Goal: Transaction & Acquisition: Purchase product/service

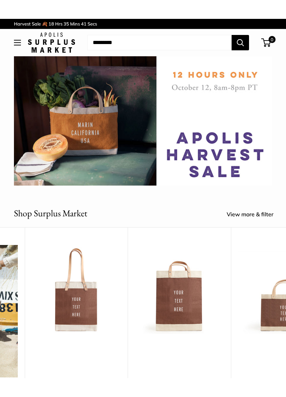
scroll to position [3, 0]
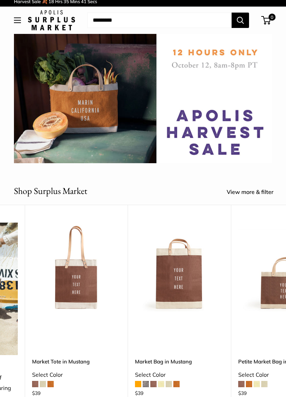
click at [197, 124] on img at bounding box center [143, 98] width 258 height 129
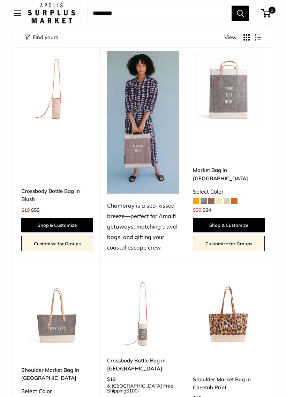
scroll to position [1843, 0]
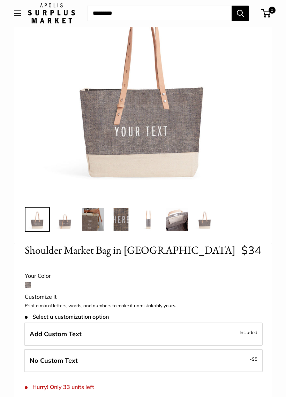
scroll to position [90, 0]
click at [182, 331] on label "Add Custom Text Included" at bounding box center [143, 333] width 239 height 23
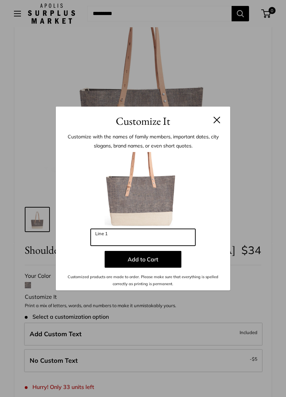
click at [153, 239] on input "Line 1" at bounding box center [143, 237] width 105 height 17
type input "****"
click at [169, 262] on button "Add to Cart" at bounding box center [143, 259] width 77 height 17
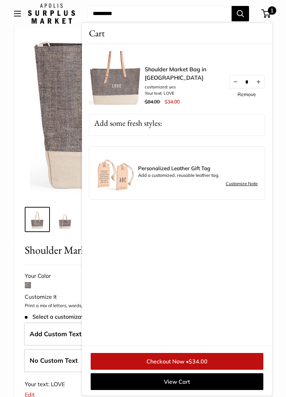
click at [253, 97] on link "Remove" at bounding box center [247, 94] width 19 height 5
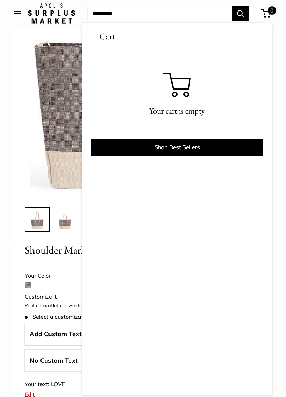
click at [32, 177] on img at bounding box center [143, 85] width 226 height 226
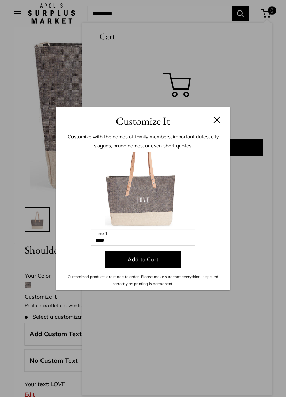
click at [216, 123] on button at bounding box center [217, 119] width 7 height 7
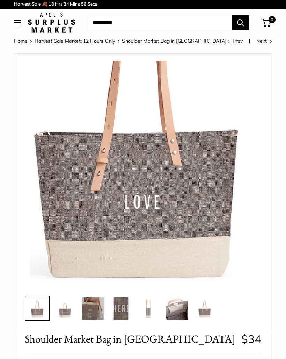
scroll to position [0, 0]
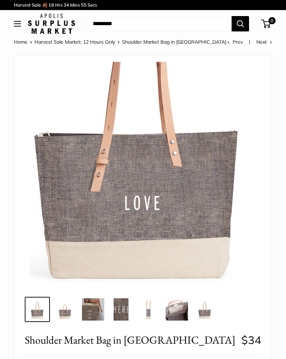
click at [60, 28] on img at bounding box center [51, 24] width 47 height 20
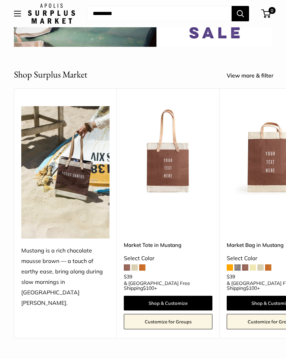
scroll to position [119, 0]
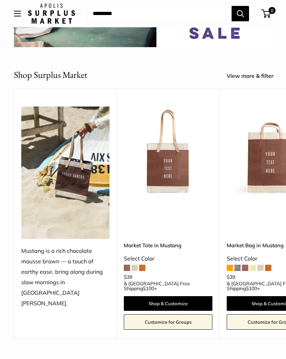
click at [198, 299] on link "Shop & Customize" at bounding box center [168, 303] width 89 height 15
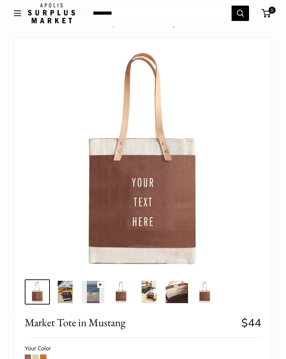
scroll to position [17, 0]
click at [21, 12] on button "Open menu" at bounding box center [17, 14] width 7 height 6
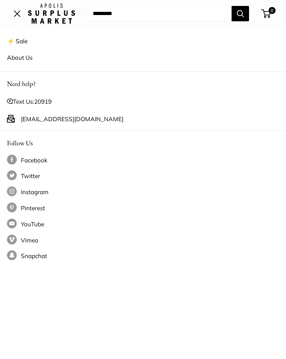
click at [26, 43] on link "⚡️ Sale" at bounding box center [143, 41] width 272 height 16
